Goal: Information Seeking & Learning: Check status

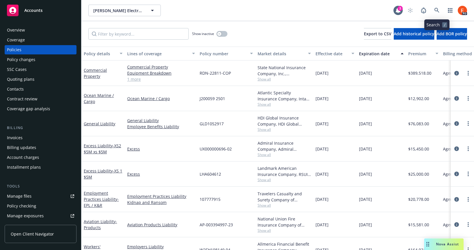
click at [436, 8] on icon at bounding box center [436, 10] width 5 height 5
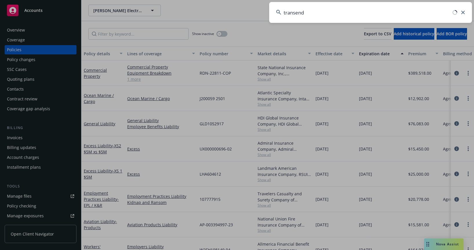
type input "transend"
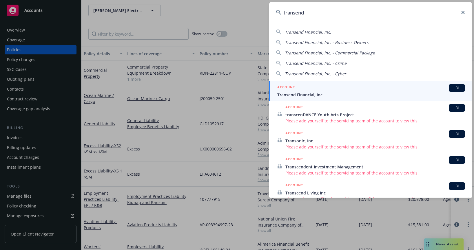
click at [311, 92] on span "Transend Financial, Inc." at bounding box center [371, 95] width 188 height 6
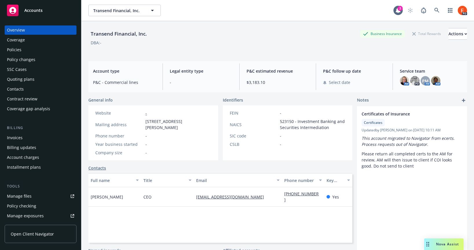
click at [14, 51] on div "Policies" at bounding box center [14, 49] width 14 height 9
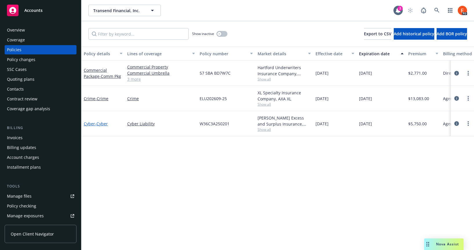
click at [99, 124] on span "- Cyber" at bounding box center [101, 124] width 13 height 6
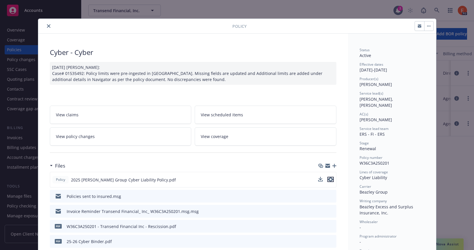
click at [329, 179] on icon "preview file" at bounding box center [330, 179] width 5 height 4
click at [47, 26] on icon "close" at bounding box center [48, 25] width 3 height 3
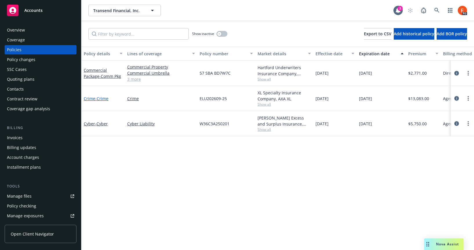
click at [96, 97] on span "- Crime" at bounding box center [101, 99] width 13 height 6
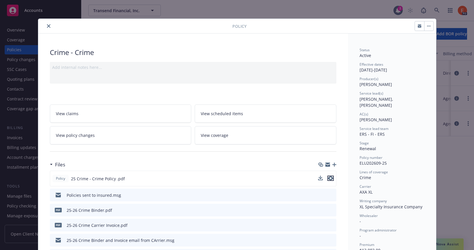
click at [328, 179] on icon "preview file" at bounding box center [330, 178] width 5 height 4
click at [47, 26] on icon "close" at bounding box center [48, 25] width 3 height 3
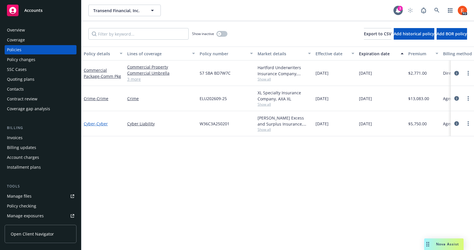
click at [94, 125] on link "Cyber - Cyber" at bounding box center [96, 124] width 24 height 6
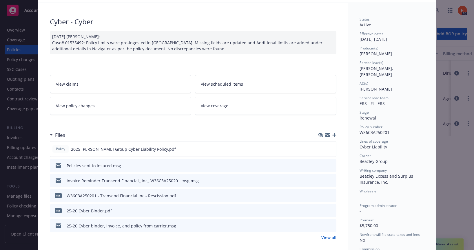
scroll to position [31, 0]
click at [328, 151] on button at bounding box center [330, 149] width 5 height 6
click at [329, 148] on icon "preview file" at bounding box center [330, 148] width 5 height 4
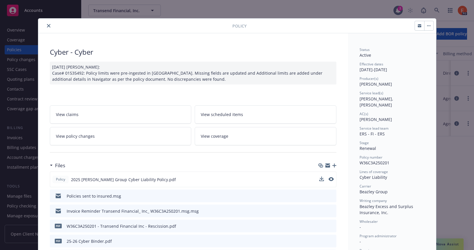
scroll to position [0, 0]
click at [47, 26] on icon "close" at bounding box center [48, 25] width 3 height 3
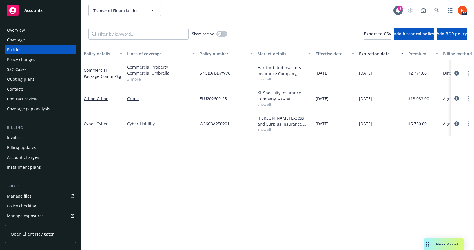
click at [35, 233] on span "Open Client Navigator" at bounding box center [32, 234] width 43 height 6
